Goal: Use online tool/utility

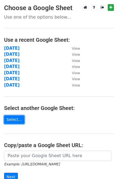
click at [15, 119] on link "Select..." at bounding box center [14, 119] width 20 height 8
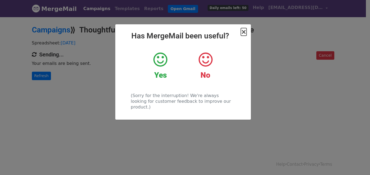
click at [244, 33] on span "×" at bounding box center [243, 32] width 5 height 8
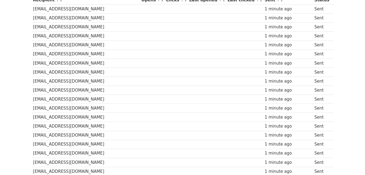
scroll to position [23, 0]
